Goal: Task Accomplishment & Management: Manage account settings

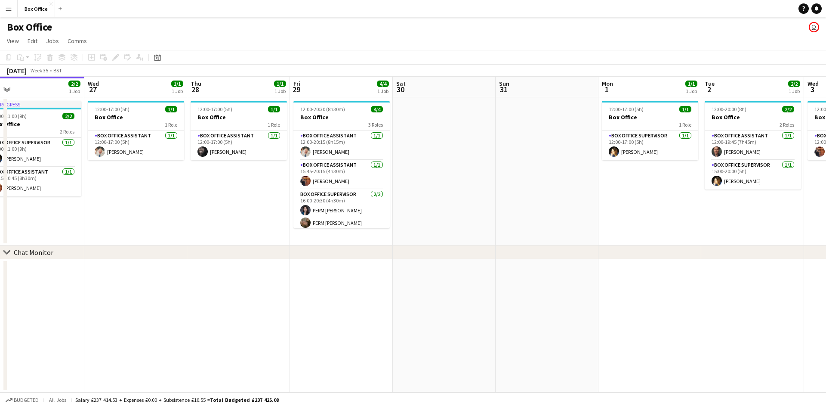
drag, startPoint x: 249, startPoint y: 224, endPoint x: 141, endPoint y: 235, distance: 108.9
click at [124, 239] on app-calendar-viewport "Sat 23 Sun 24 Mon 25 Tue 26 2/2 1 Job Wed 27 1/1 1 Job Thu 28 1/1 1 Job Fri 29 …" at bounding box center [413, 234] width 826 height 315
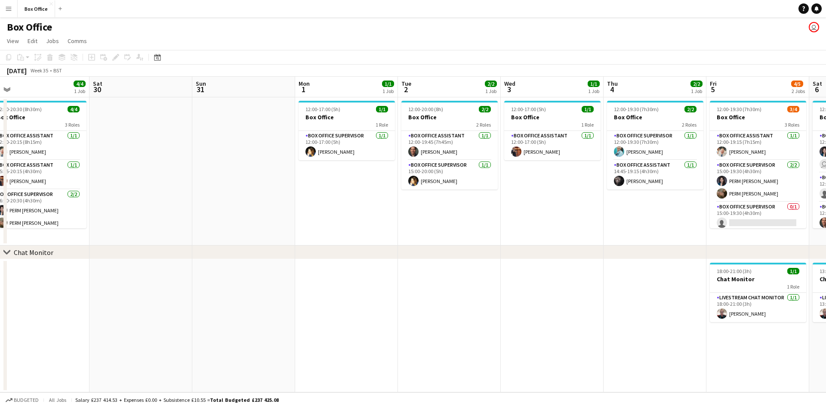
drag, startPoint x: 714, startPoint y: 206, endPoint x: 405, endPoint y: 231, distance: 310.3
click at [405, 231] on app-calendar-viewport "Mon 25 Tue 26 2/2 1 Job Wed 27 1/1 1 Job Thu 28 1/1 1 Job Fri 29 4/4 1 Job Sat …" at bounding box center [413, 234] width 826 height 315
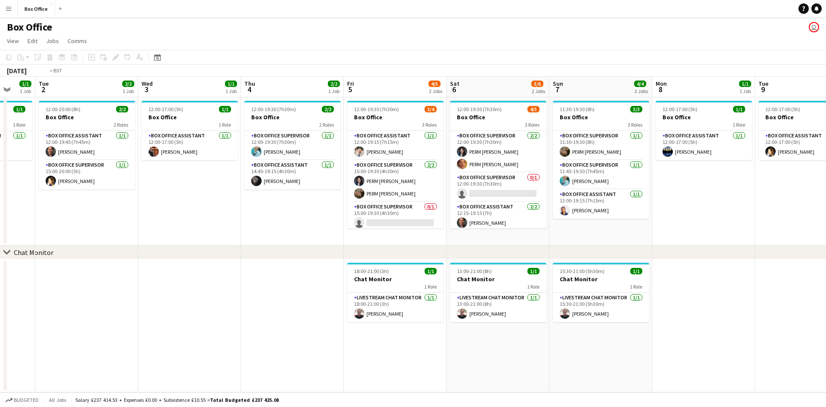
scroll to position [0, 387]
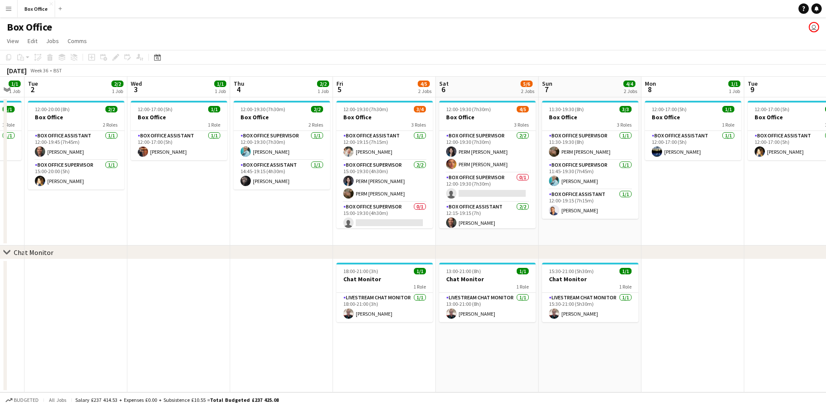
drag, startPoint x: 607, startPoint y: 217, endPoint x: 243, endPoint y: 260, distance: 366.5
click at [243, 260] on app-calendar-viewport "Fri 29 4/4 1 Job Sat 30 Sun 31 Mon 1 1/1 1 Job Tue 2 2/2 1 Job Wed 3 1/1 1 Job …" at bounding box center [413, 234] width 826 height 315
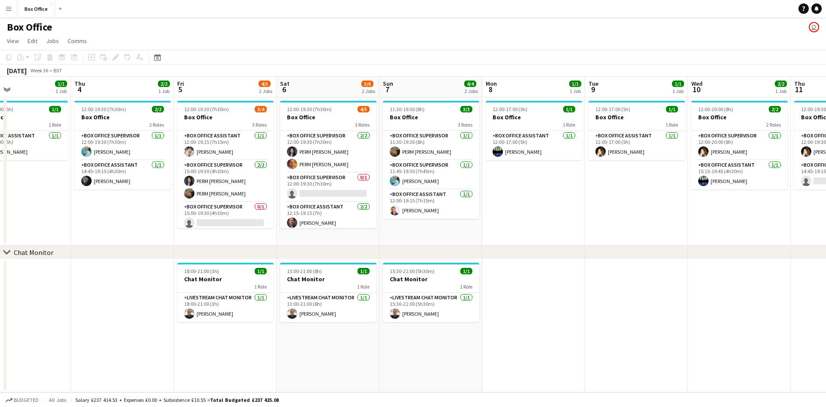
scroll to position [0, 381]
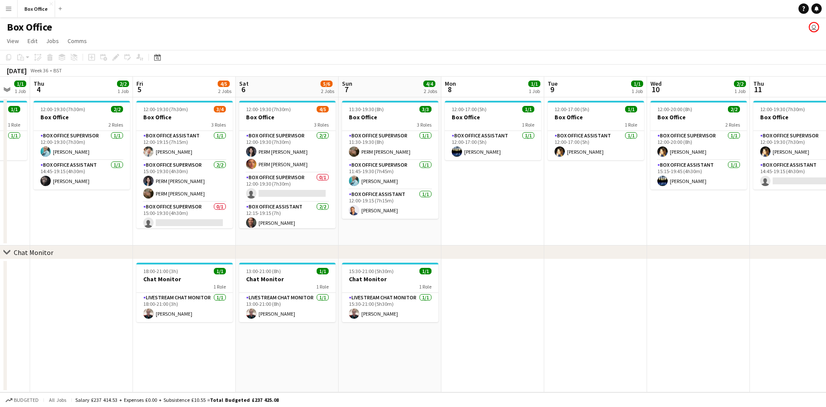
drag, startPoint x: 690, startPoint y: 193, endPoint x: 490, endPoint y: 207, distance: 200.6
click at [490, 207] on app-calendar-viewport "Sun 31 Mon 1 1/1 1 Job Tue 2 2/2 1 Job Wed 3 1/1 1 Job Thu 4 2/2 1 Job Fri 5 4/…" at bounding box center [413, 234] width 826 height 315
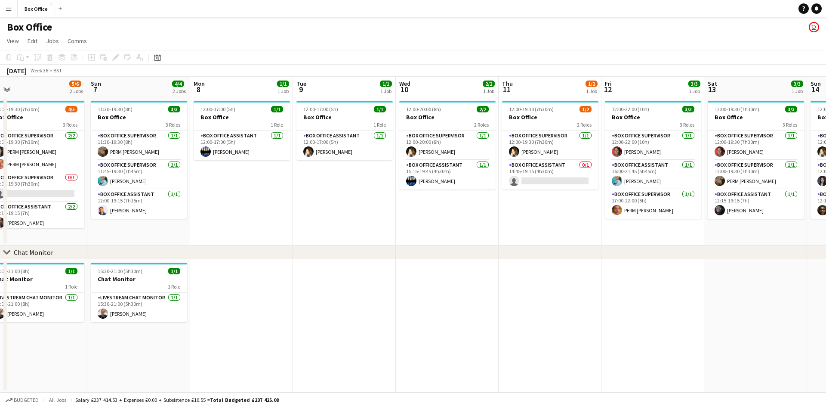
drag, startPoint x: 613, startPoint y: 203, endPoint x: 370, endPoint y: 212, distance: 242.3
click at [370, 212] on app-calendar-viewport "Wed 3 1/1 1 Job Thu 4 2/2 1 Job Fri 5 4/5 2 Jobs Sat 6 5/6 2 Jobs Sun 7 4/4 2 J…" at bounding box center [413, 234] width 826 height 315
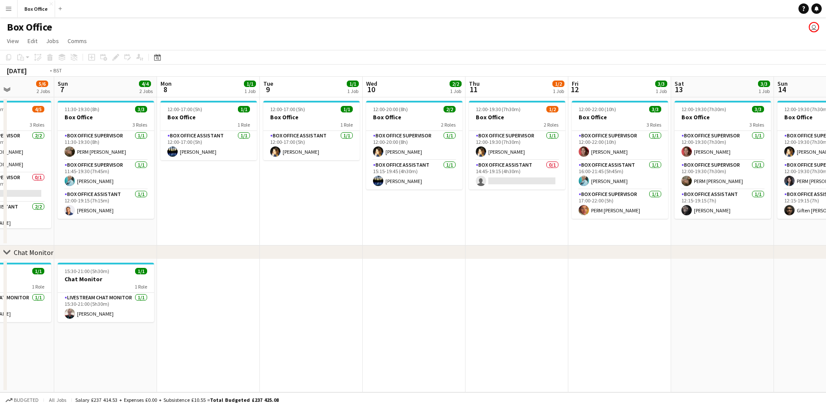
scroll to position [0, 373]
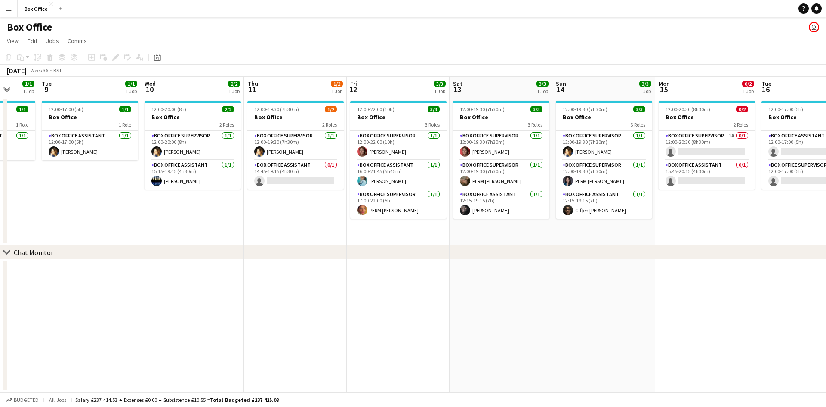
drag, startPoint x: 561, startPoint y: 229, endPoint x: 306, endPoint y: 237, distance: 254.8
click at [306, 237] on app-calendar-viewport "Fri 5 4/5 2 Jobs Sat 6 5/6 2 Jobs Sun 7 4/4 2 Jobs Mon 8 1/1 1 Job Tue 9 1/1 1 …" at bounding box center [413, 234] width 826 height 315
click at [286, 167] on app-card-role "Box Office Assistant 0/1 14:45-19:15 (4h30m) single-neutral-actions" at bounding box center [295, 174] width 96 height 29
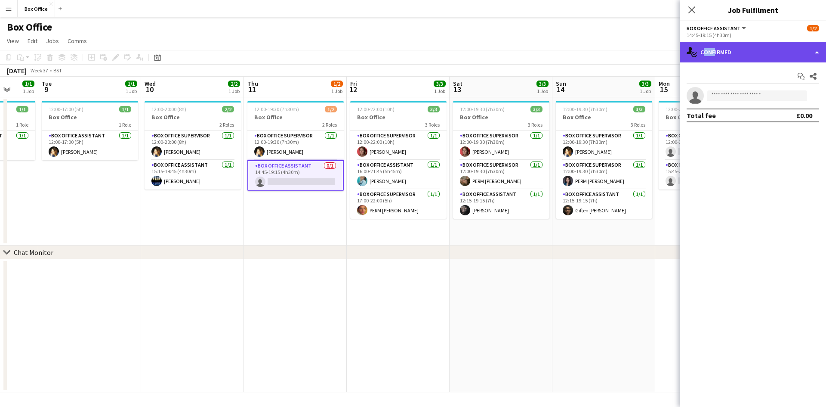
click at [712, 57] on div "single-neutral-actions-check-2 Confirmed" at bounding box center [753, 52] width 146 height 21
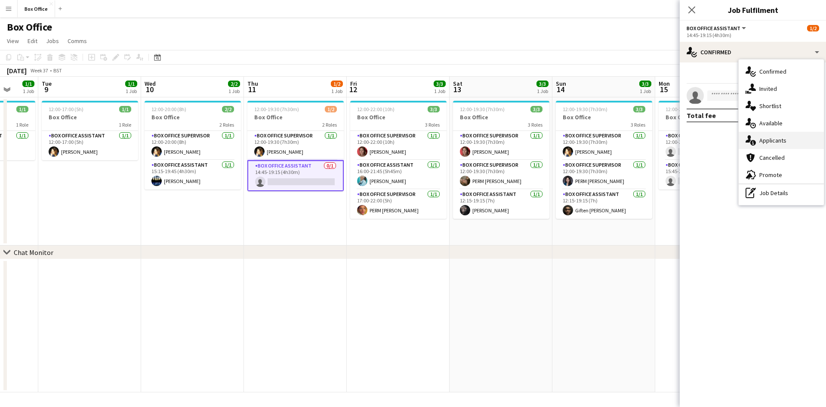
click at [761, 139] on div "single-neutral-actions-information Applicants" at bounding box center [781, 140] width 85 height 17
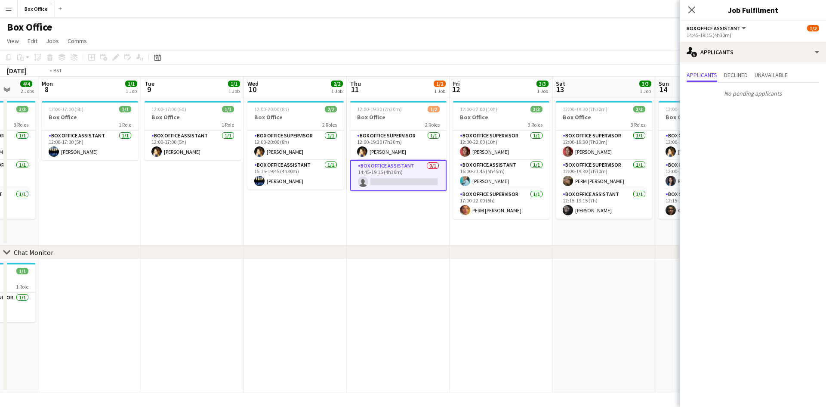
drag, startPoint x: 168, startPoint y: 219, endPoint x: 472, endPoint y: 196, distance: 305.1
click at [472, 196] on app-calendar-viewport "Fri 5 4/5 2 Jobs Sat 6 5/6 2 Jobs Sun 7 4/4 2 Jobs Mon 8 1/1 1 Job Tue 9 1/1 1 …" at bounding box center [413, 234] width 826 height 315
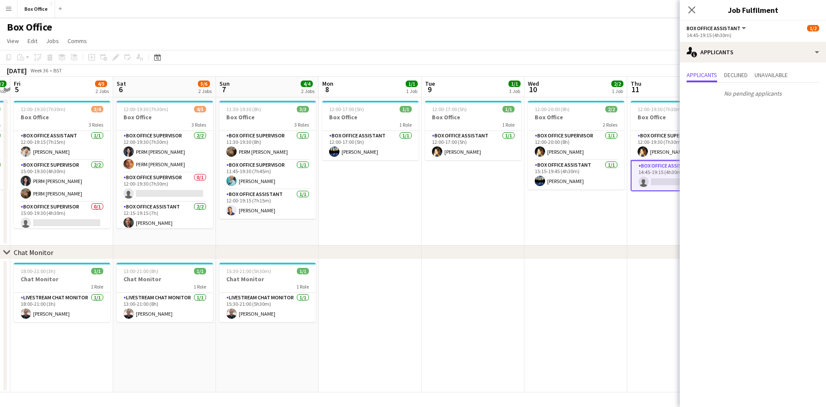
scroll to position [0, 192]
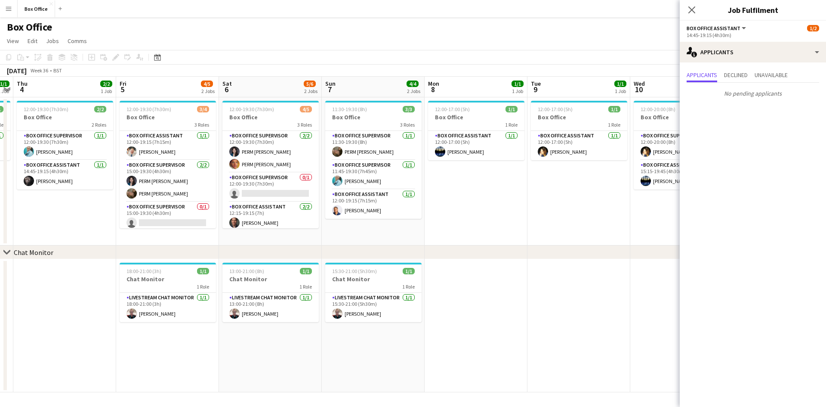
drag, startPoint x: 325, startPoint y: 216, endPoint x: 510, endPoint y: 200, distance: 185.6
click at [510, 200] on app-calendar-viewport "Tue 2 2/2 1 Job Wed 3 1/1 1 Job Thu 4 2/2 1 Job Fri 5 4/5 2 Jobs Sat 6 5/6 2 Jo…" at bounding box center [413, 234] width 826 height 315
drag, startPoint x: 109, startPoint y: 251, endPoint x: 371, endPoint y: 236, distance: 262.4
click at [388, 234] on div "chevron-right Chat Monitor Tue 2 2/2 1 Job Wed 3 1/1 1 Job Thu 4 2/2 1 Job Fri …" at bounding box center [413, 234] width 826 height 315
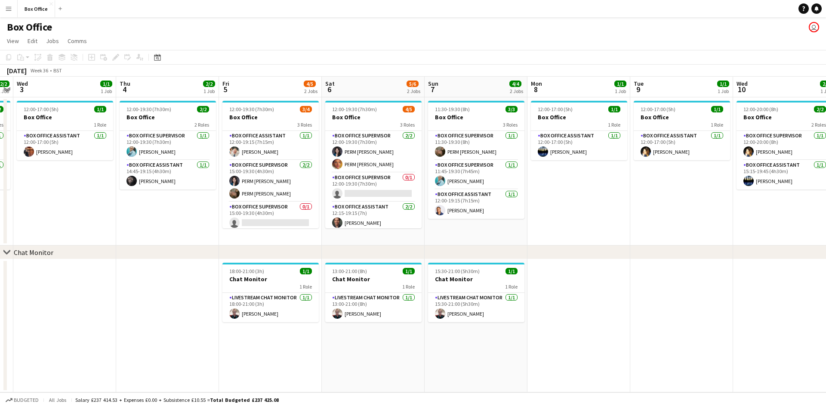
scroll to position [0, 228]
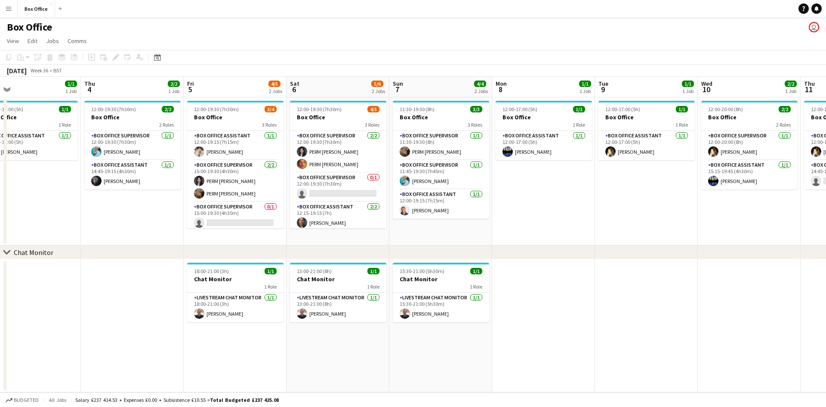
drag, startPoint x: 129, startPoint y: 212, endPoint x: 152, endPoint y: 213, distance: 22.8
click at [152, 213] on app-calendar-viewport "Mon 1 1/1 1 Job Tue 2 2/2 1 Job Wed 3 1/1 1 Job Thu 4 2/2 1 Job Fri 5 4/5 2 Job…" at bounding box center [413, 234] width 826 height 315
click at [320, 176] on app-card-role "Box Office Supervisor 0/1 12:00-19:30 (7h30m) single-neutral-actions" at bounding box center [338, 187] width 96 height 29
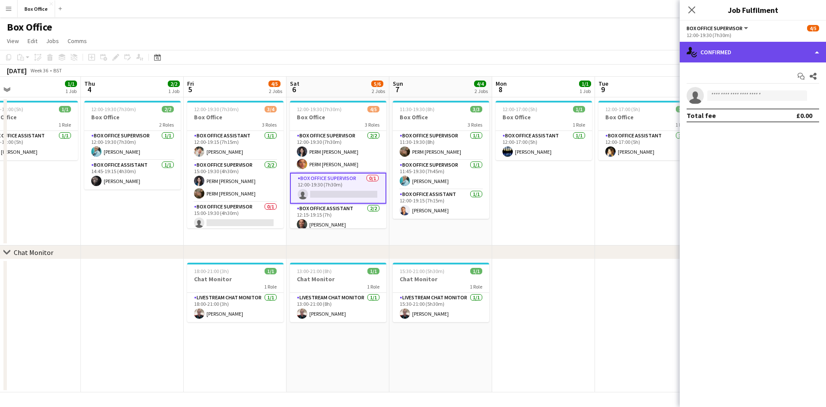
click at [733, 49] on div "single-neutral-actions-check-2 Confirmed" at bounding box center [753, 52] width 146 height 21
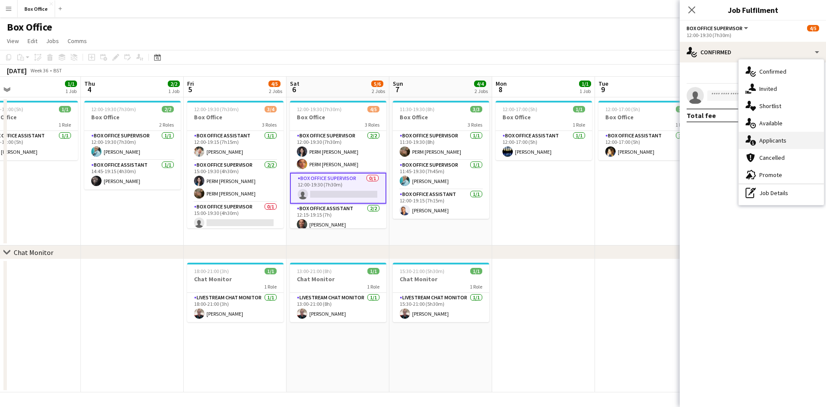
click at [757, 136] on div "single-neutral-actions-information Applicants" at bounding box center [781, 140] width 85 height 17
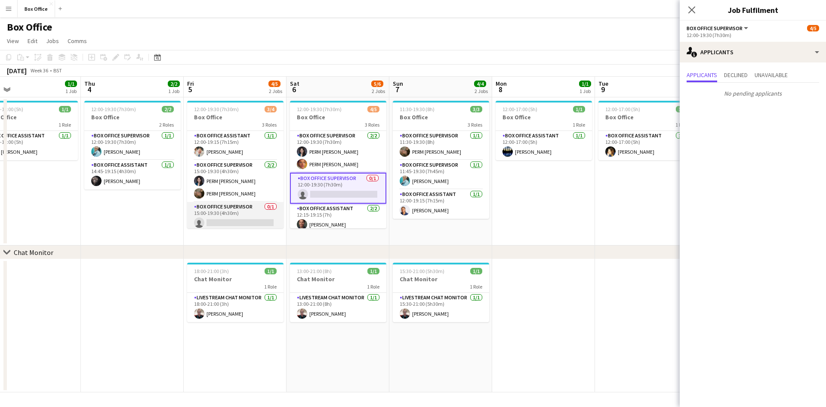
click at [242, 205] on app-card-role "Box Office Supervisor 0/1 15:00-19:30 (4h30m) single-neutral-actions" at bounding box center [235, 216] width 96 height 29
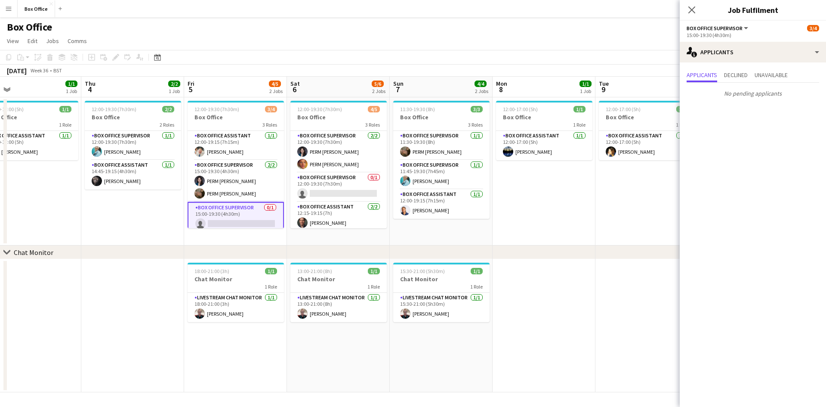
scroll to position [0, 218]
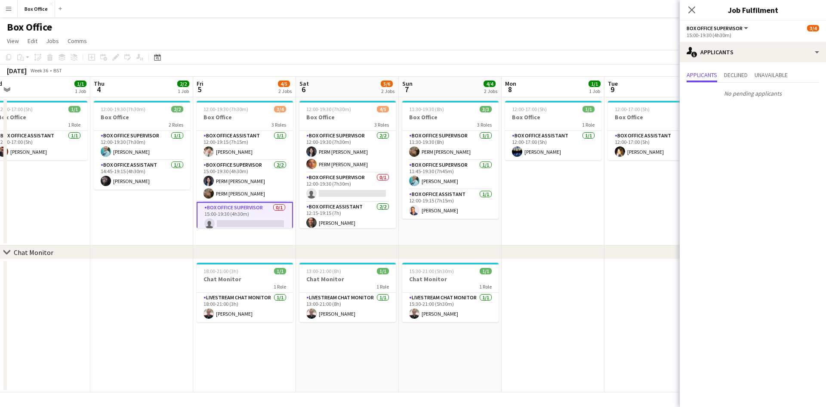
drag, startPoint x: 95, startPoint y: 224, endPoint x: 104, endPoint y: 224, distance: 9.0
click at [104, 224] on app-calendar-viewport "Mon 1 1/1 1 Job Tue 2 2/2 1 Job Wed 3 1/1 1 Job Thu 4 2/2 1 Job Fri 5 4/5 2 Job…" at bounding box center [413, 234] width 826 height 315
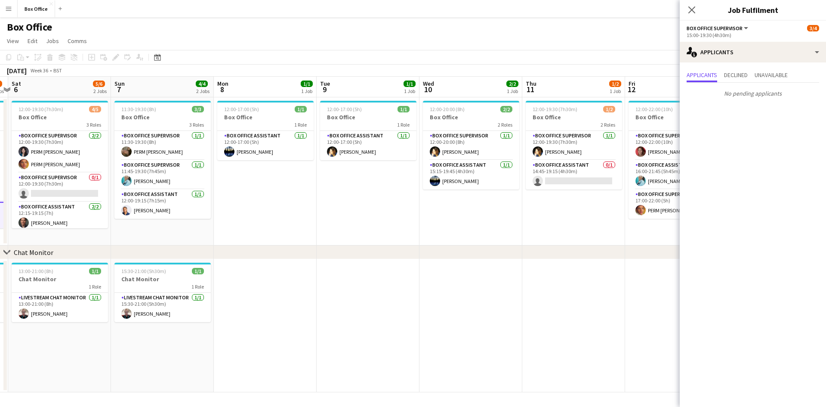
drag, startPoint x: 580, startPoint y: 198, endPoint x: 292, endPoint y: 215, distance: 288.7
click at [292, 215] on app-calendar-viewport "Wed 3 1/1 1 Job Thu 4 2/2 1 Job Fri 5 4/5 2 Jobs Sat 6 5/6 2 Jobs Sun 7 4/4 2 J…" at bounding box center [413, 234] width 826 height 315
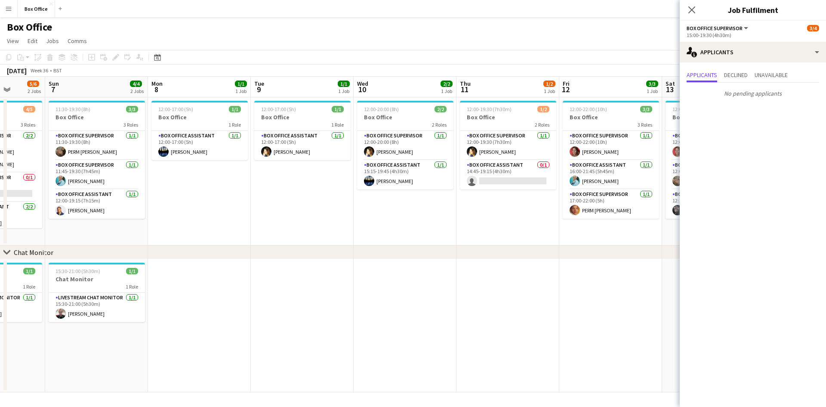
scroll to position [0, 371]
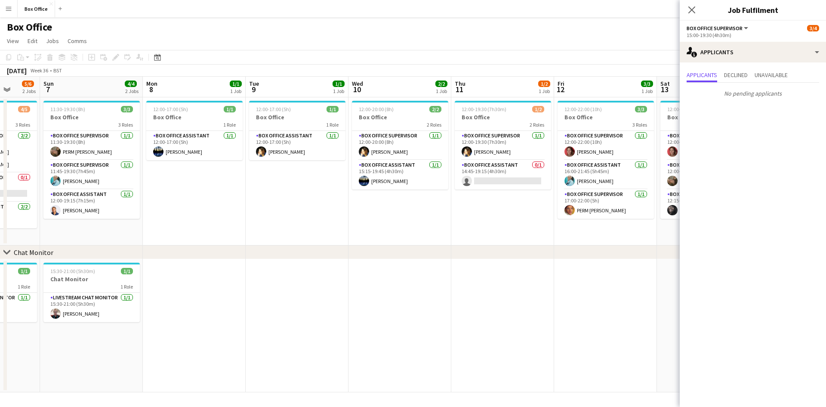
drag, startPoint x: 437, startPoint y: 214, endPoint x: 417, endPoint y: 214, distance: 20.2
click at [417, 214] on app-calendar-viewport "Wed 3 1/1 1 Job Thu 4 2/2 1 Job Fri 5 4/5 2 Jobs Sat 6 5/6 2 Jobs Sun 7 4/4 2 J…" at bounding box center [413, 234] width 826 height 315
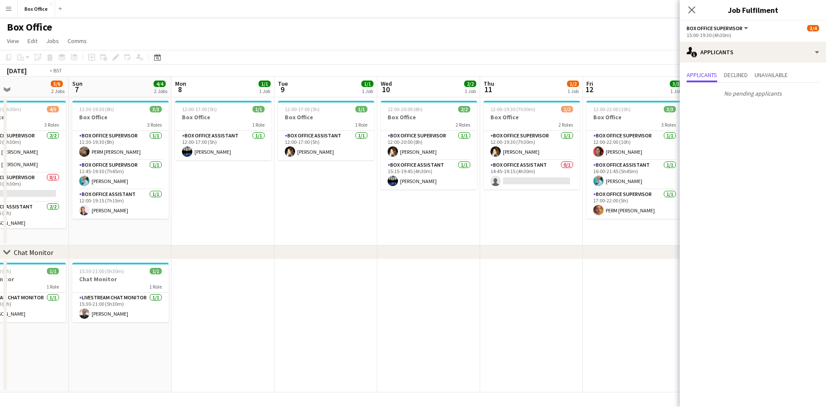
scroll to position [0, 348]
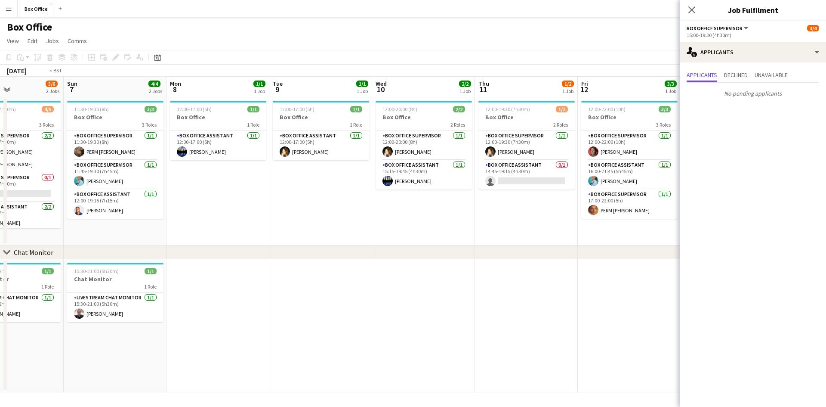
drag, startPoint x: 524, startPoint y: 207, endPoint x: 342, endPoint y: 204, distance: 182.0
click at [342, 204] on app-calendar-viewport "Wed 3 1/1 1 Job Thu 4 2/2 1 Job Fri 5 4/5 2 Jobs Sat 6 5/6 2 Jobs Sun 7 4/4 2 J…" at bounding box center [413, 234] width 826 height 315
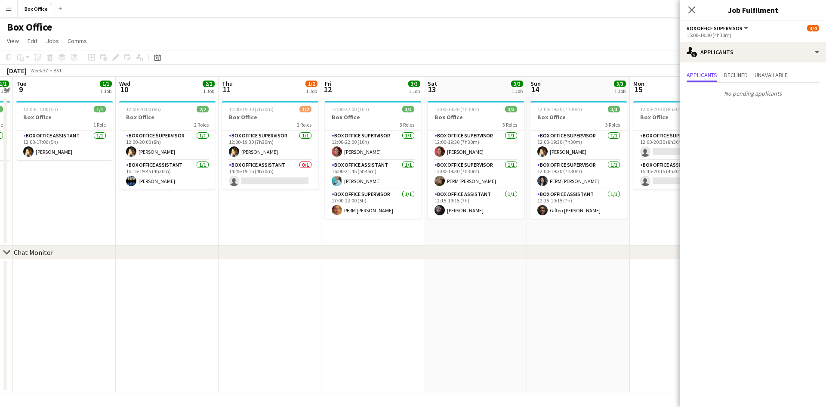
scroll to position [0, 319]
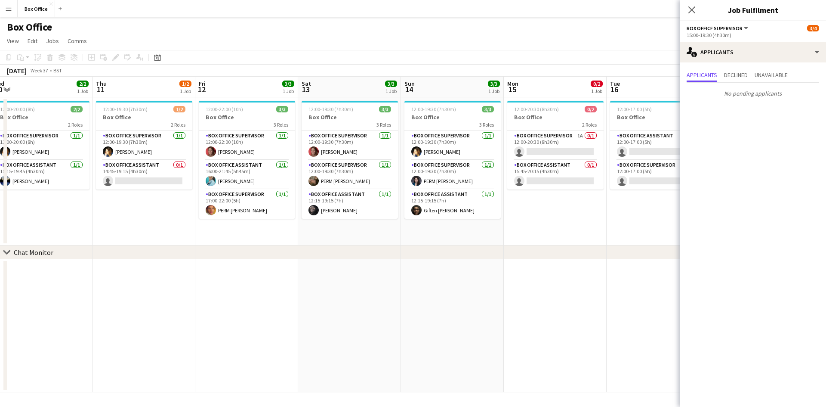
drag, startPoint x: 446, startPoint y: 230, endPoint x: 269, endPoint y: 214, distance: 177.5
click at [269, 214] on app-calendar-viewport "Sun 7 4/4 2 Jobs Mon 8 1/1 1 Job Tue 9 1/1 1 Job Wed 10 2/2 1 Job Thu 11 1/2 1 …" at bounding box center [413, 234] width 826 height 315
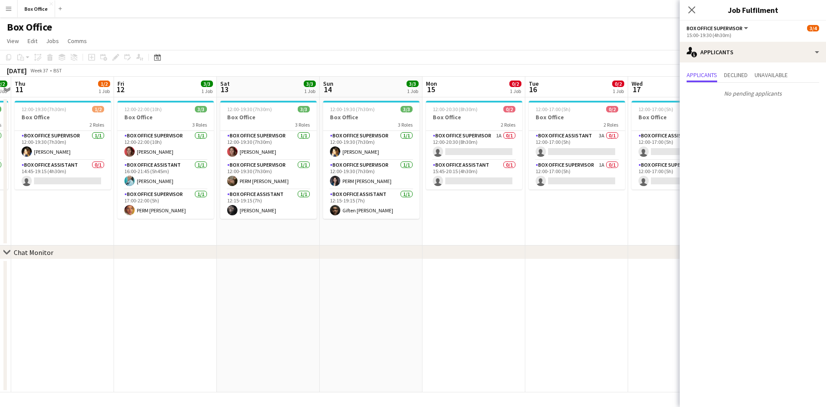
scroll to position [0, 406]
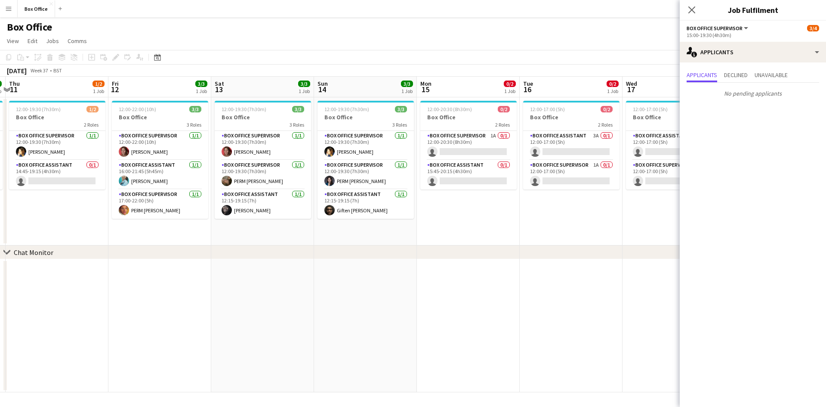
drag, startPoint x: 473, startPoint y: 208, endPoint x: 460, endPoint y: 206, distance: 13.0
click at [460, 206] on app-calendar-viewport "Sun 7 4/4 2 Jobs Mon 8 1/1 1 Job Tue 9 1/1 1 Job Wed 10 2/2 1 Job Thu 11 1/2 1 …" at bounding box center [413, 234] width 826 height 315
